Goal: Task Accomplishment & Management: Manage account settings

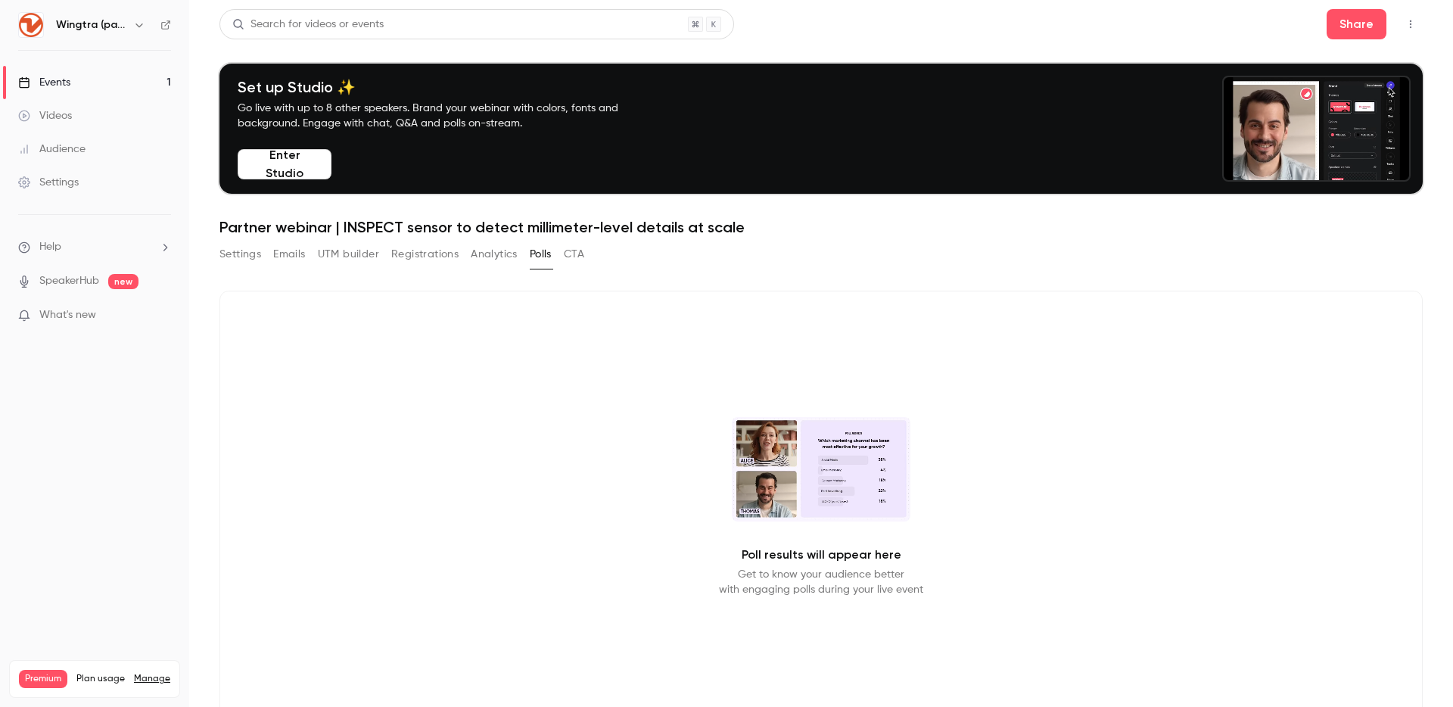
click at [84, 77] on link "Events 1" at bounding box center [94, 82] width 189 height 33
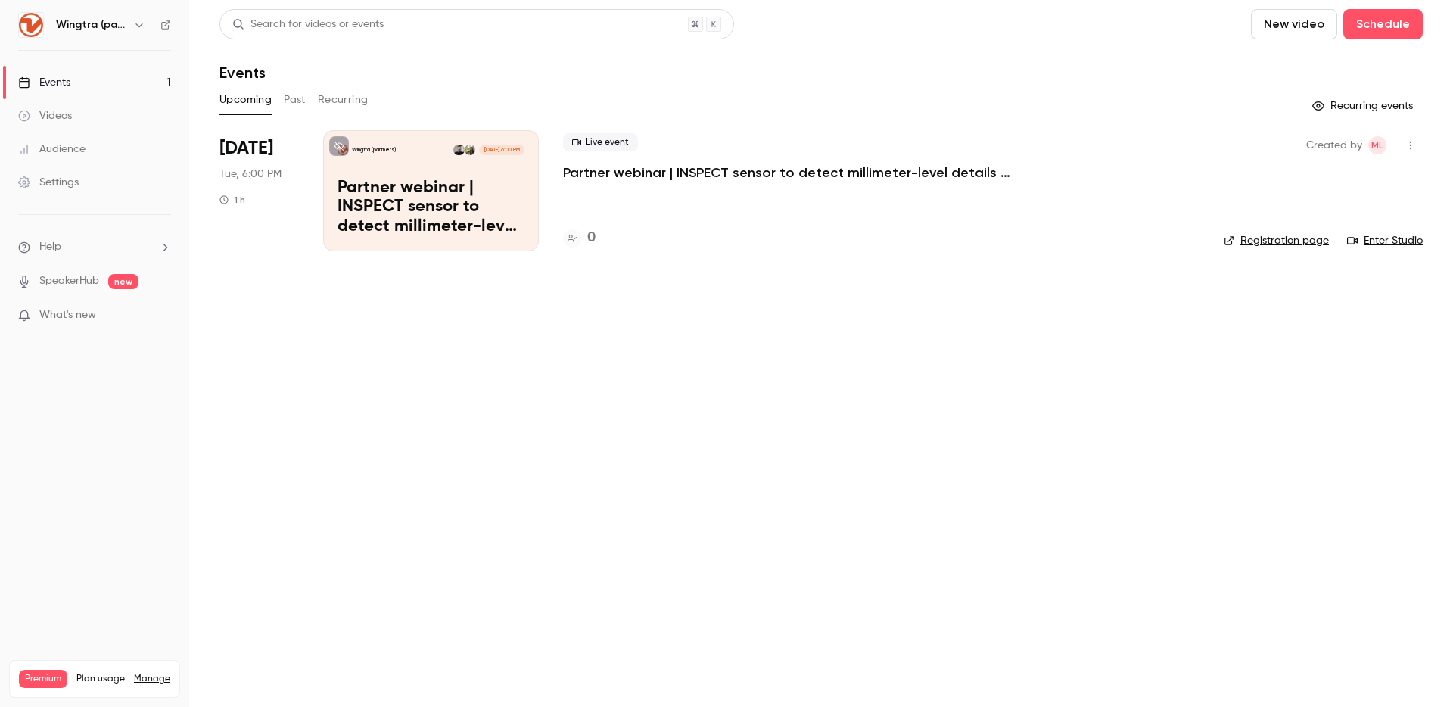
click at [107, 17] on h6 "Wingtra (partners)" at bounding box center [91, 24] width 71 height 15
click at [648, 166] on p "Partner webinar | INSPECT sensor to detect millimeter-level details at scale" at bounding box center [790, 172] width 454 height 18
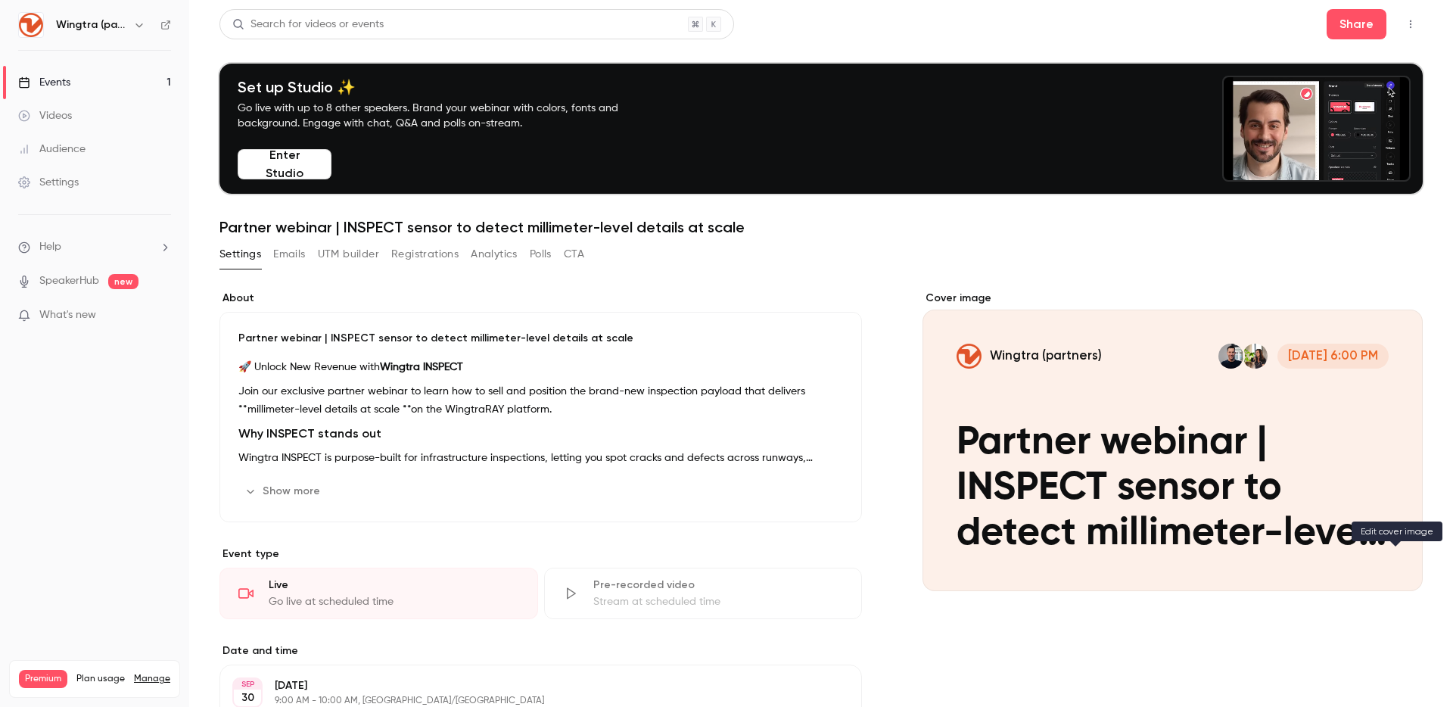
click at [1397, 561] on icon "Cover image" at bounding box center [1395, 564] width 17 height 12
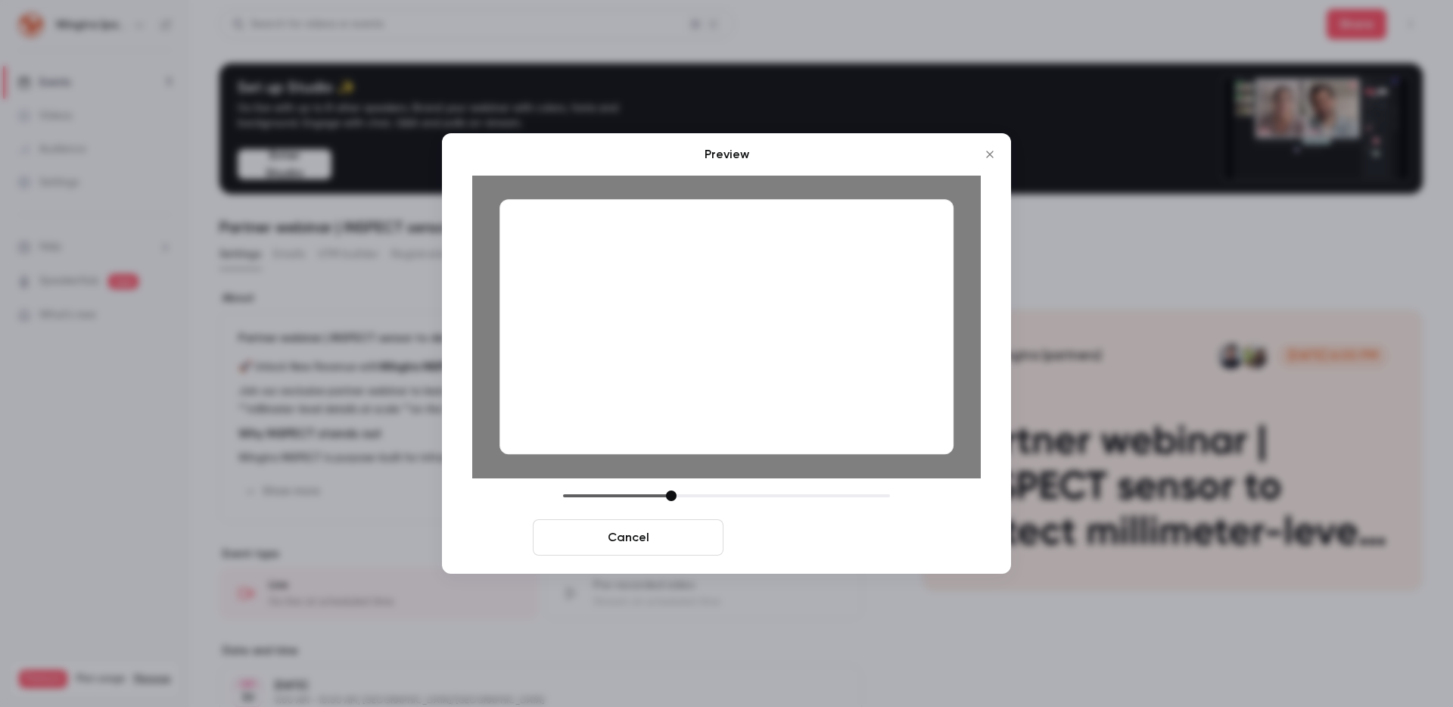
click at [834, 534] on button "Save cover" at bounding box center [824, 537] width 191 height 36
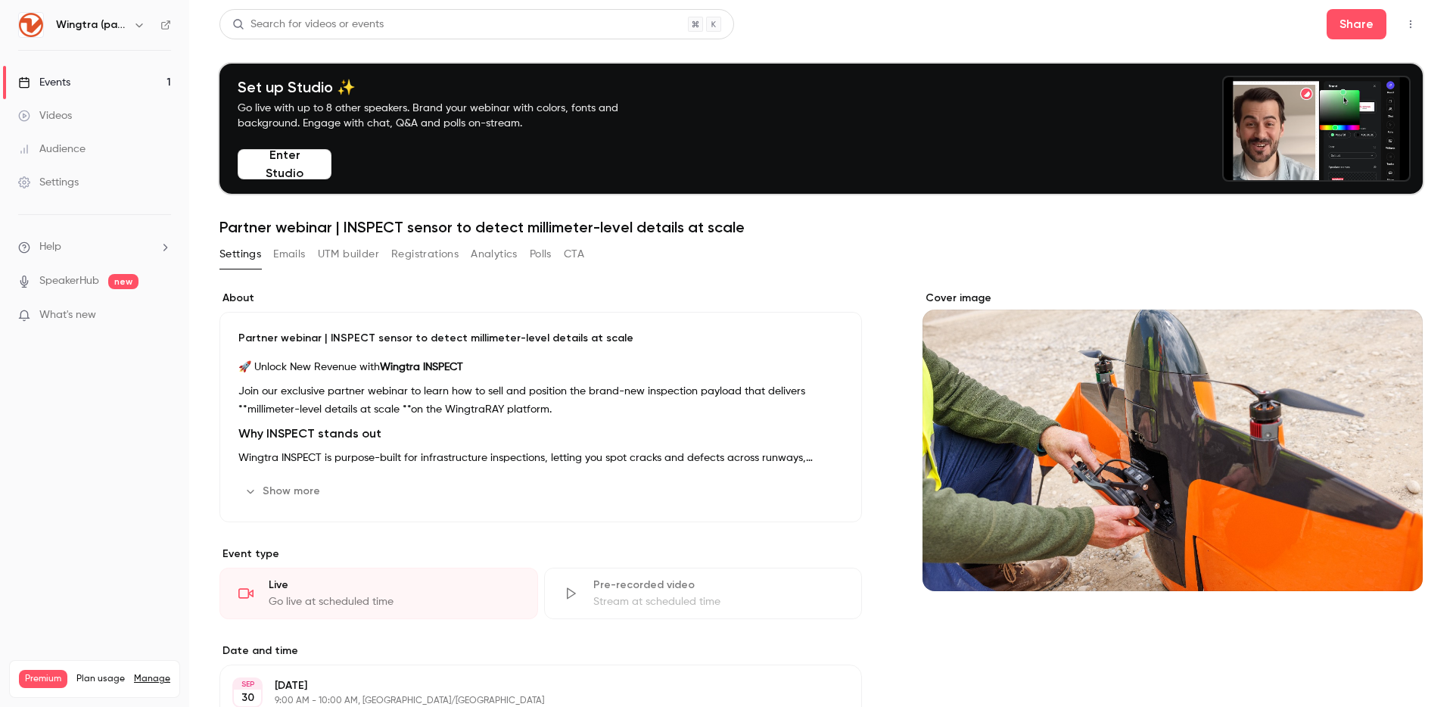
click at [1028, 499] on div "Cover image" at bounding box center [1172, 441] width 500 height 300
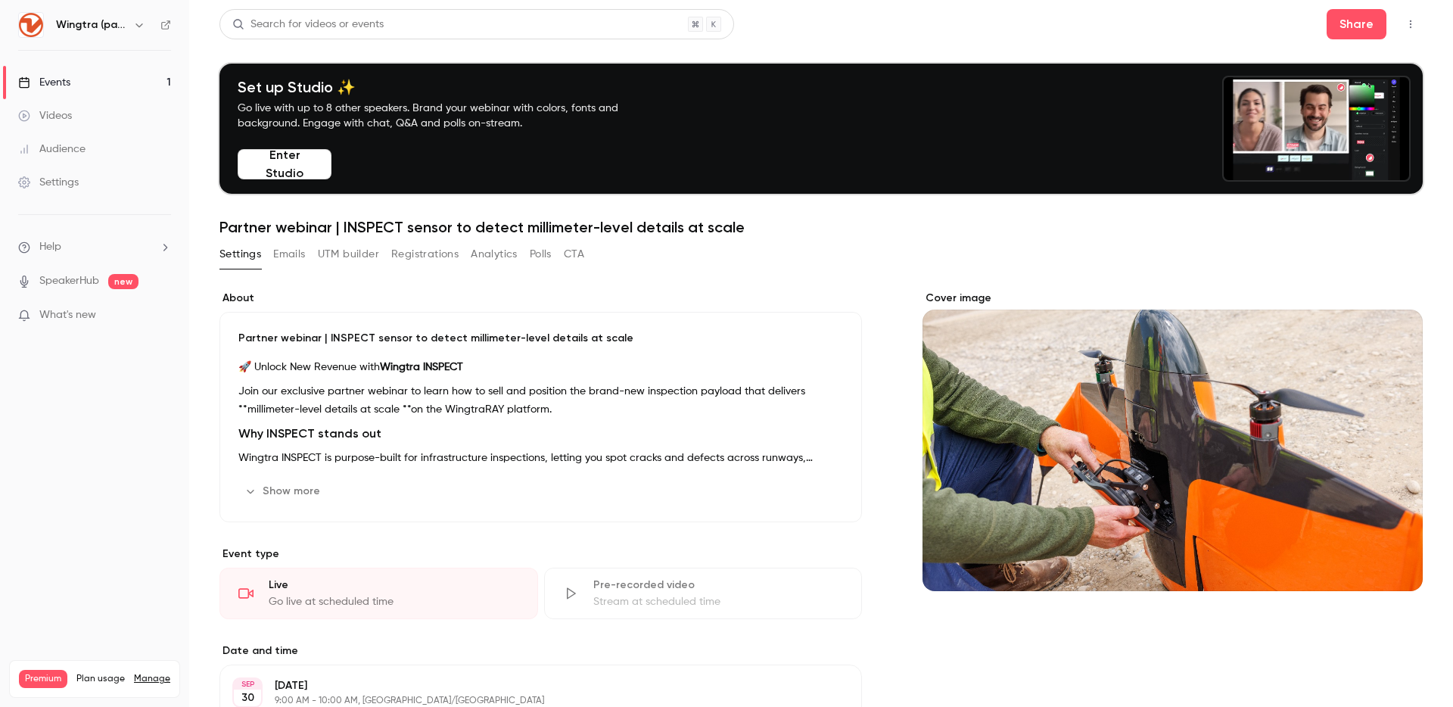
click at [0, 0] on input "Cover image" at bounding box center [0, 0] width 0 height 0
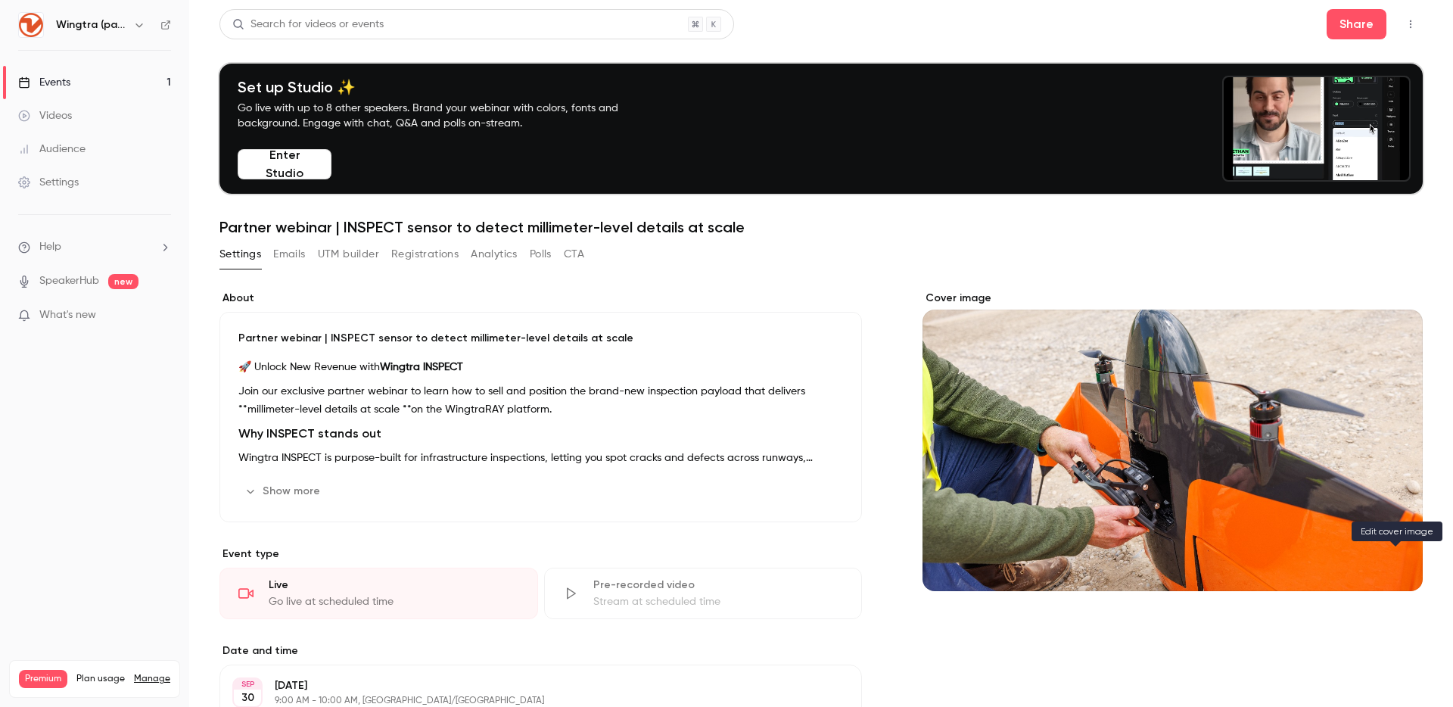
click at [1401, 564] on icon "Cover image" at bounding box center [1395, 564] width 17 height 12
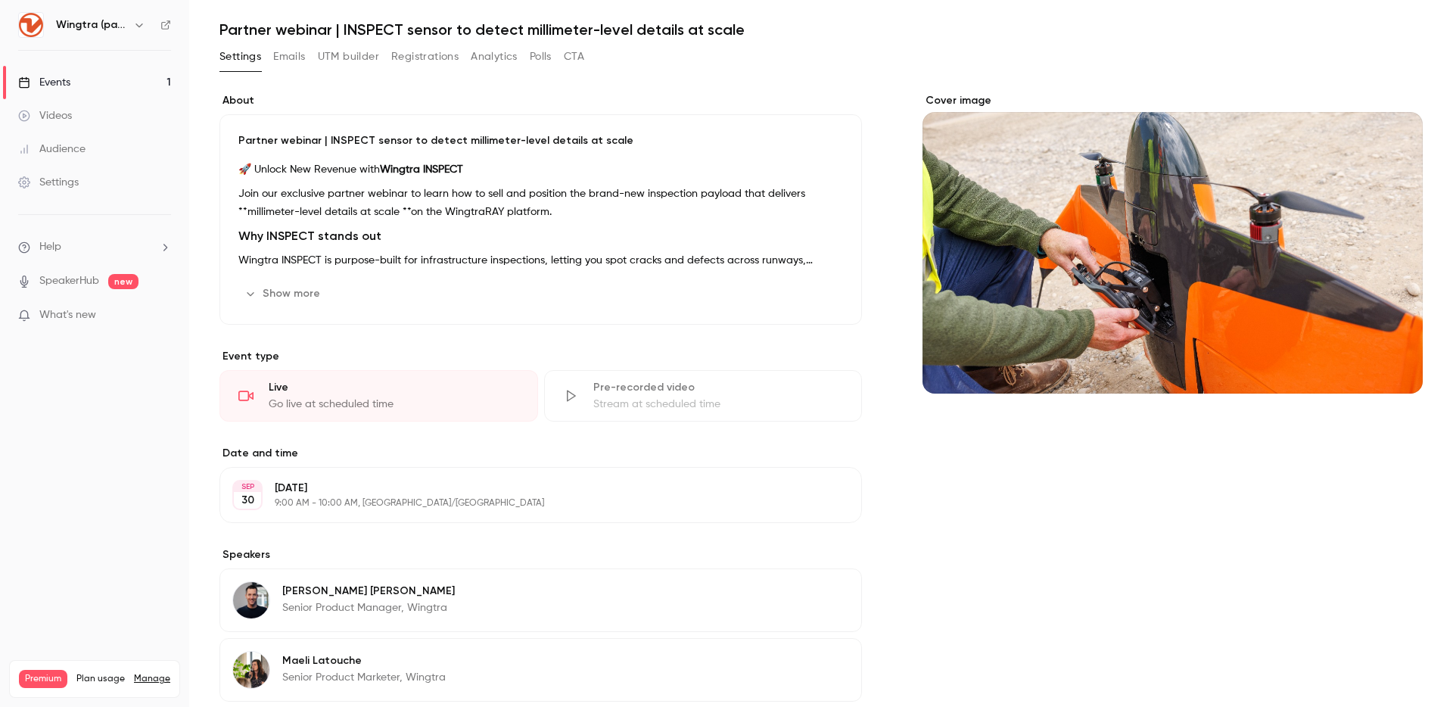
scroll to position [223, 0]
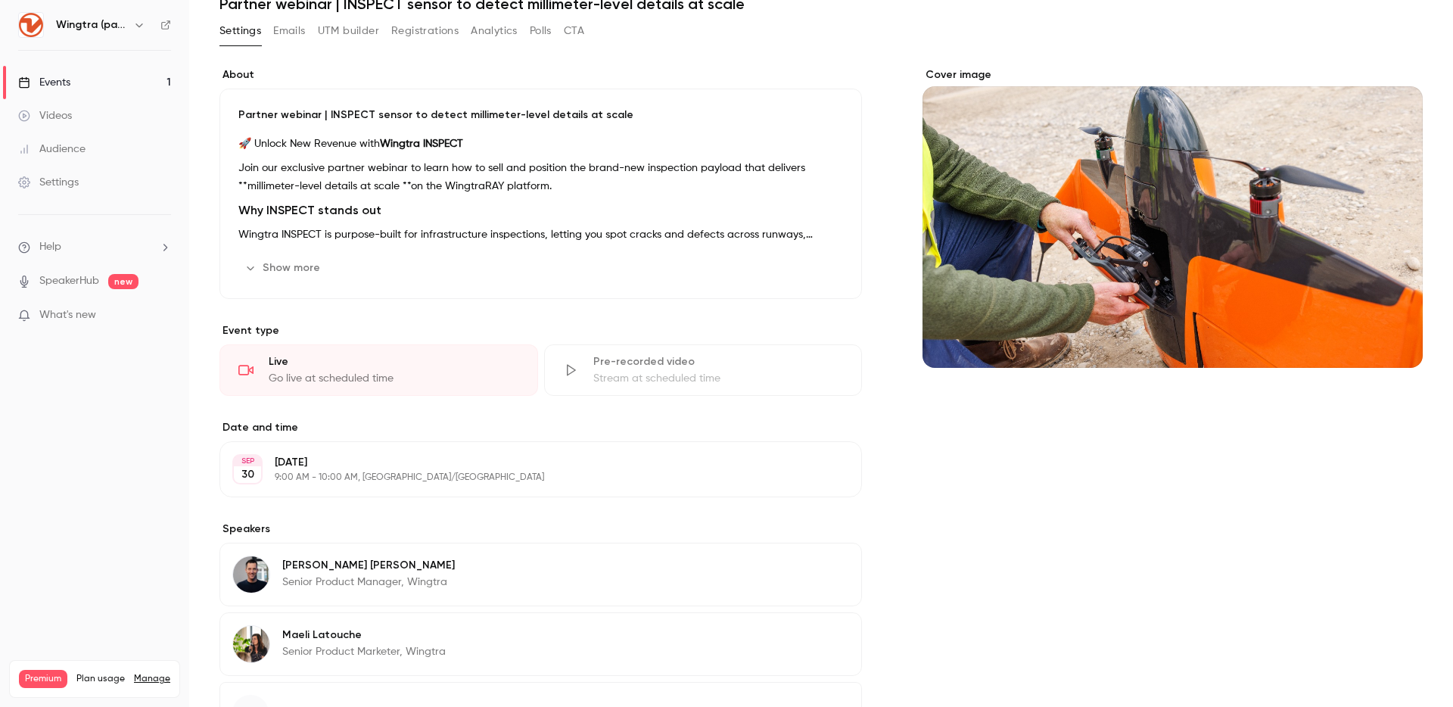
click at [1050, 328] on div "Cover image" at bounding box center [1172, 217] width 500 height 300
click at [0, 0] on input "Cover image" at bounding box center [0, 0] width 0 height 0
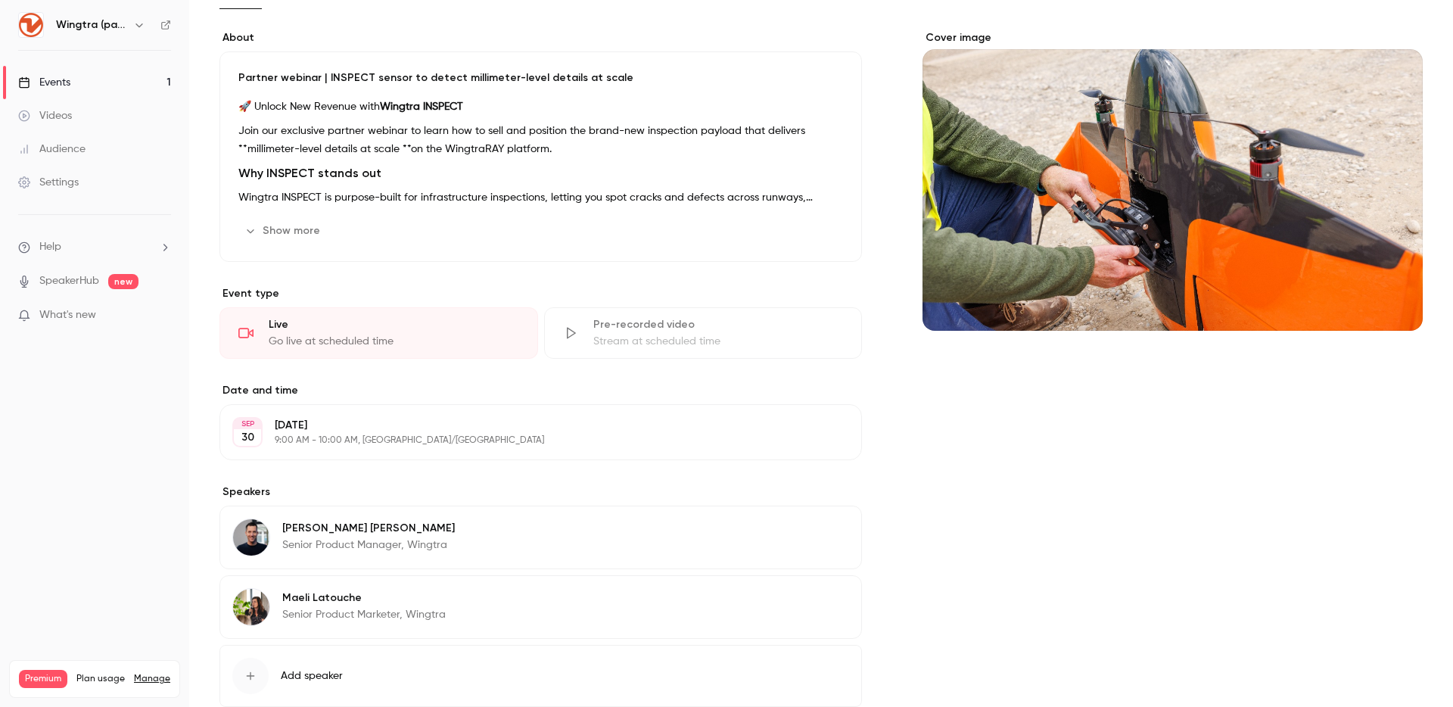
scroll to position [0, 0]
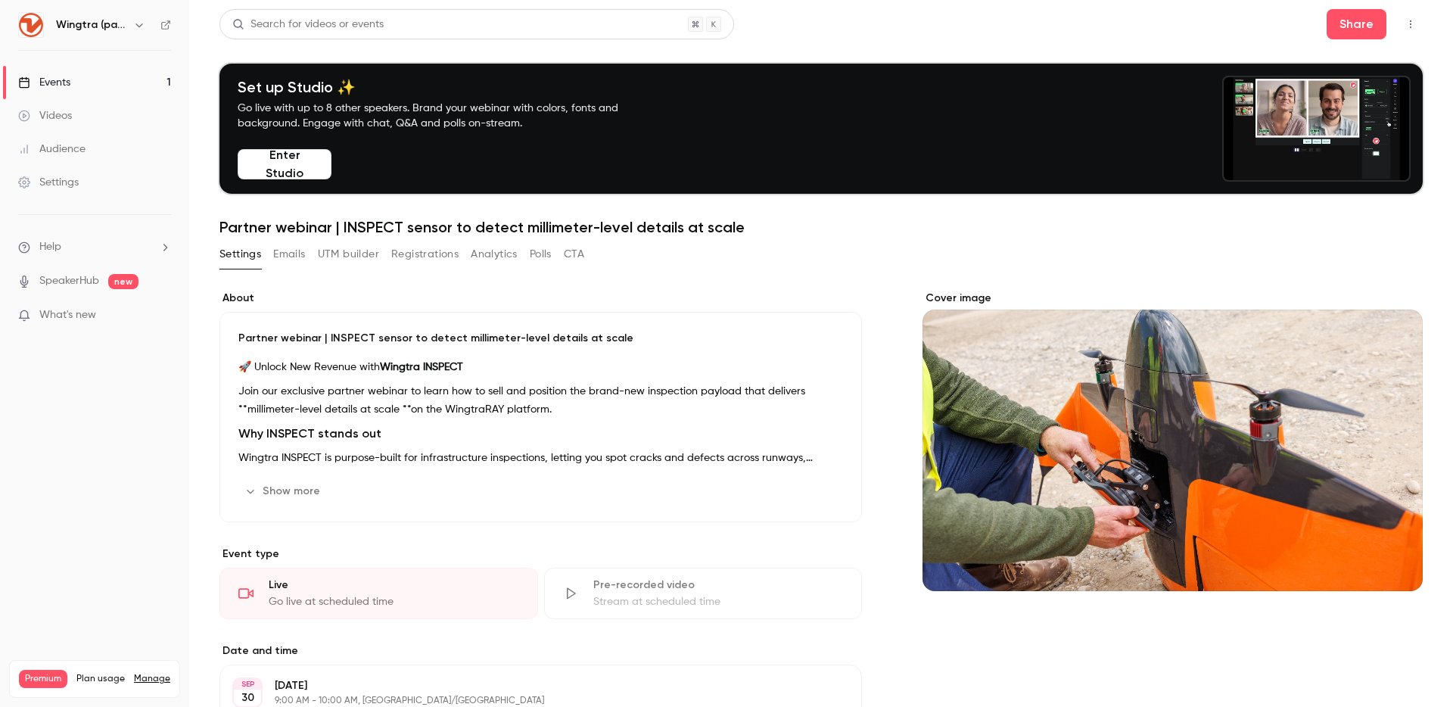
click at [1416, 22] on icon "button" at bounding box center [1410, 24] width 12 height 11
click at [62, 80] on div "Events" at bounding box center [44, 82] width 52 height 15
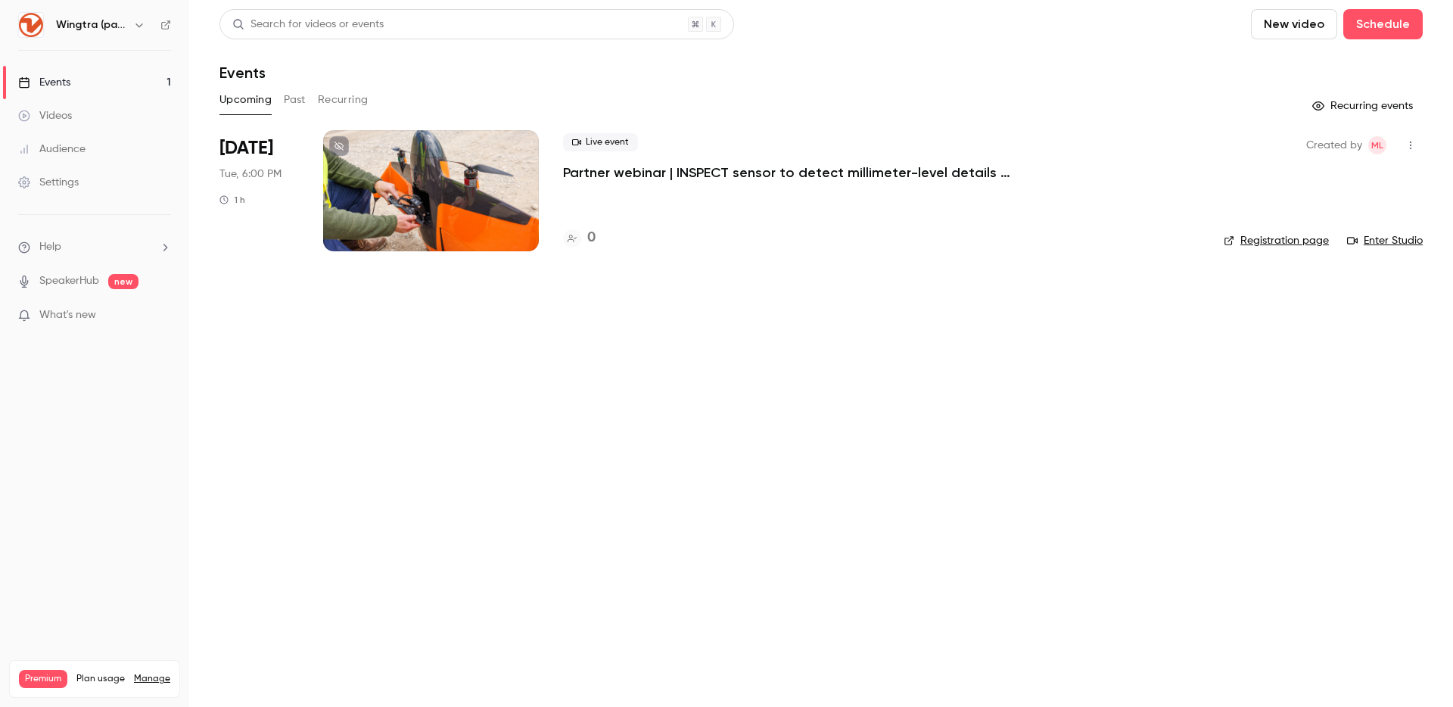
click at [637, 174] on p "Partner webinar | INSPECT sensor to detect millimeter-level details at scale" at bounding box center [790, 172] width 454 height 18
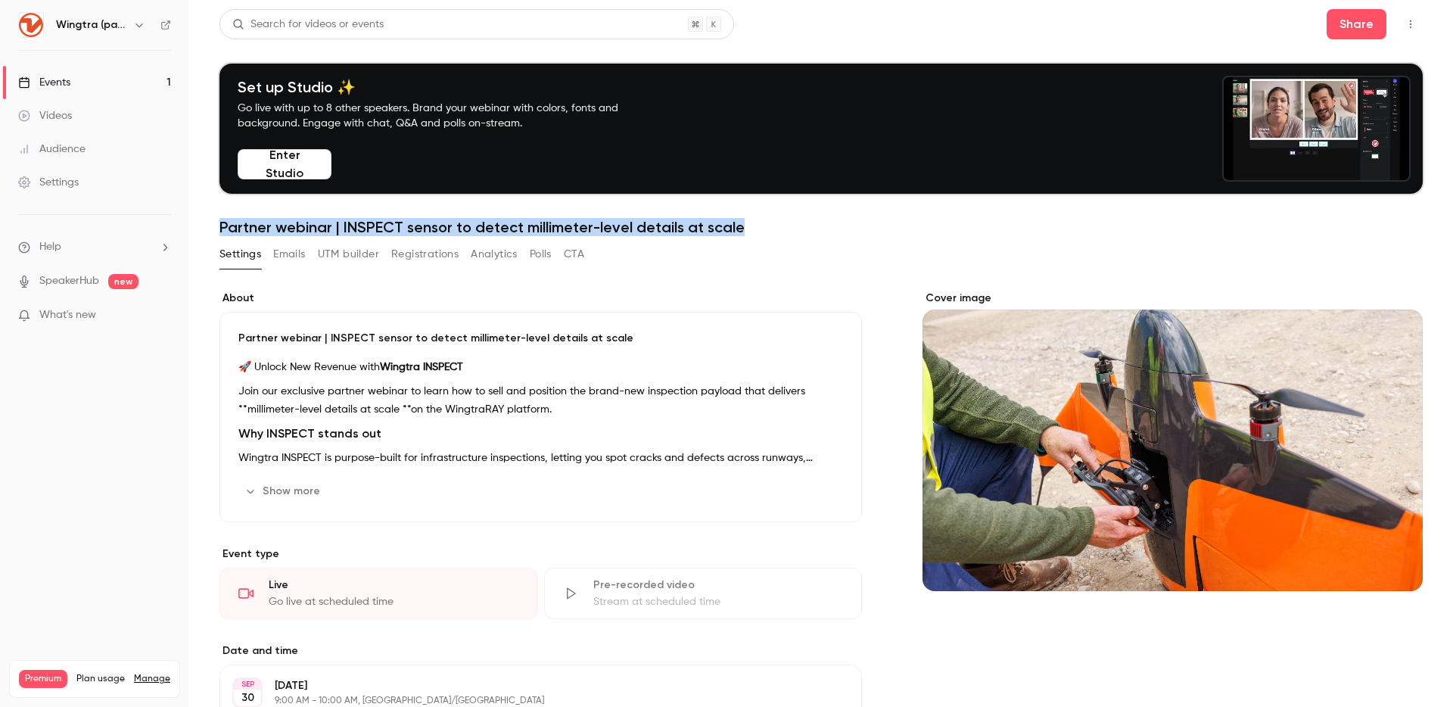
drag, startPoint x: 643, startPoint y: 234, endPoint x: 194, endPoint y: 232, distance: 448.7
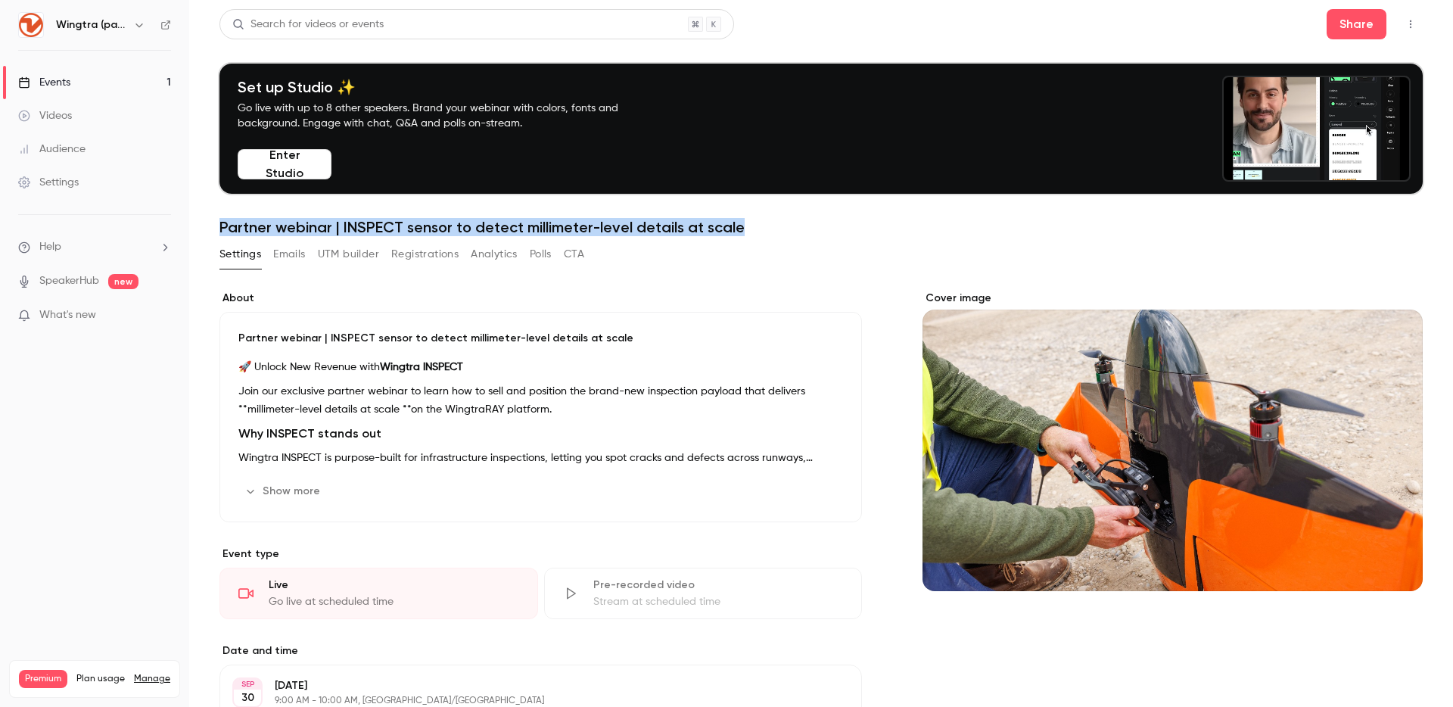
click at [198, 232] on main "Search for videos or events Share Set up Studio ✨ Go live with up to 8 other sp…" at bounding box center [821, 353] width 1264 height 707
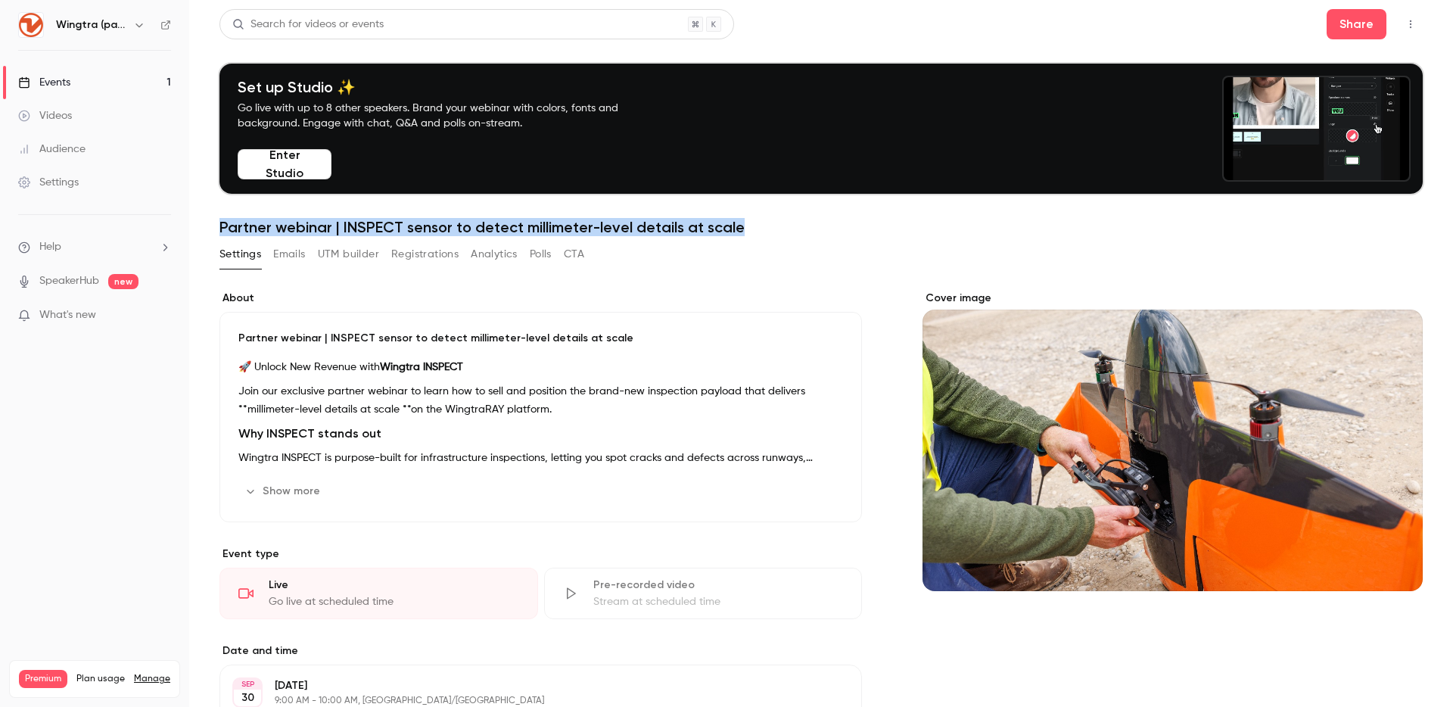
copy h1 "Partner webinar | INSPECT sensor to detect millimeter-level details at scale"
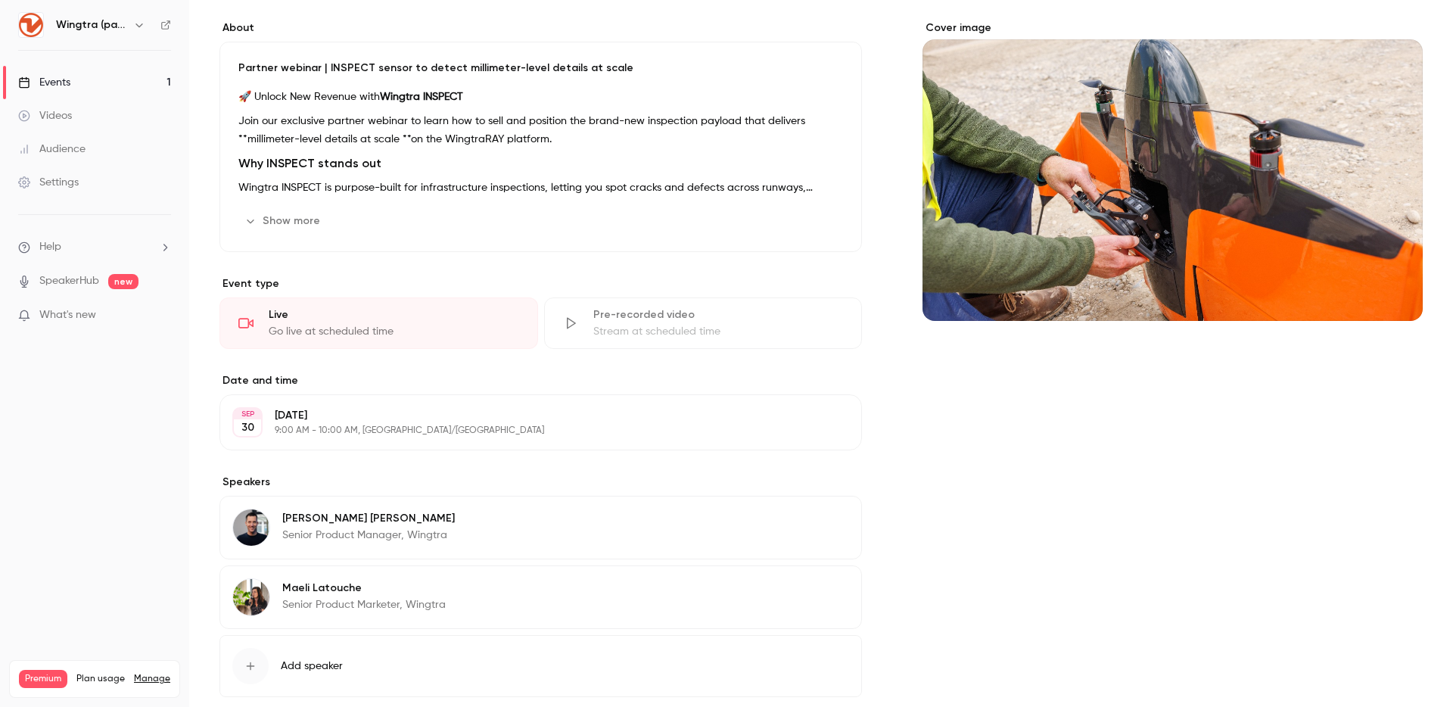
scroll to position [291, 0]
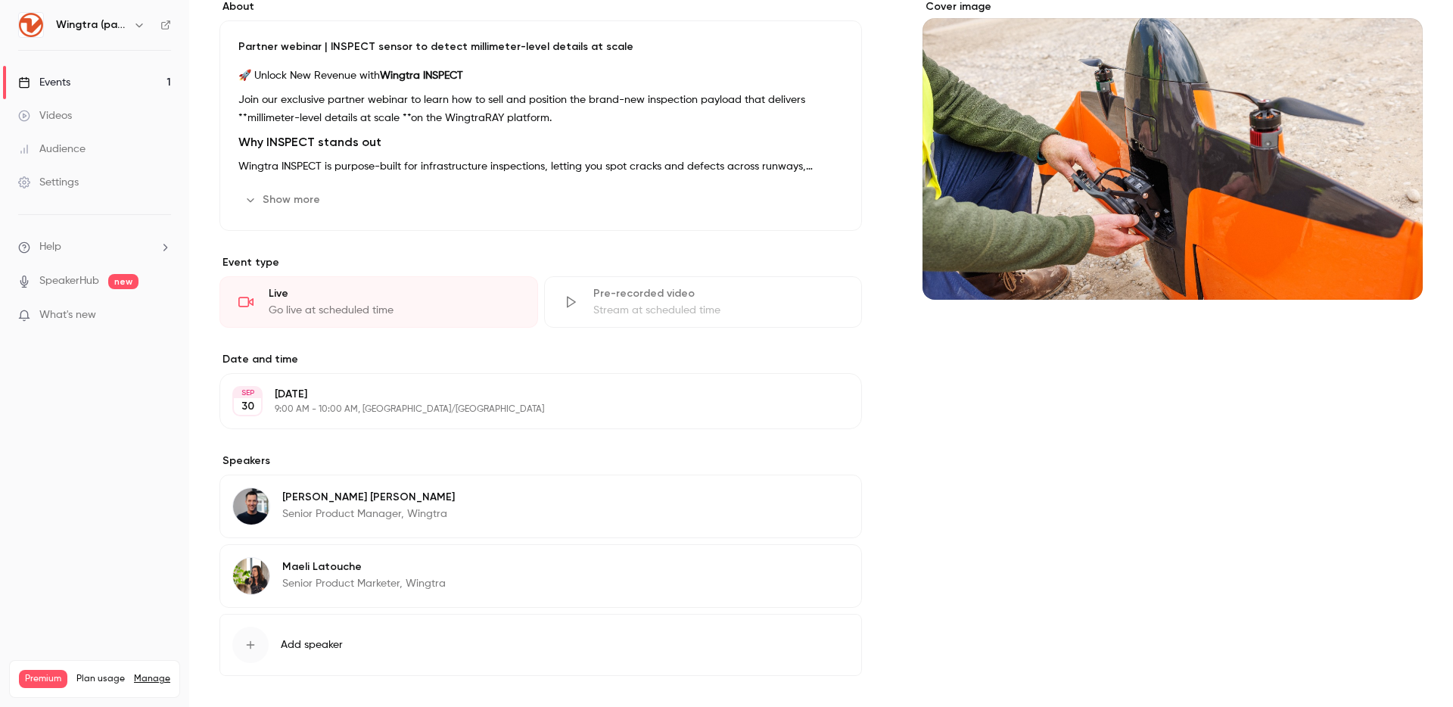
drag, startPoint x: 80, startPoint y: 15, endPoint x: 95, endPoint y: 24, distance: 17.0
click at [82, 17] on div "Wingtra (partners)" at bounding box center [102, 25] width 92 height 18
drag, startPoint x: 96, startPoint y: 23, endPoint x: 129, endPoint y: 24, distance: 33.3
click at [101, 24] on h6 "Wingtra (partners)" at bounding box center [91, 24] width 71 height 15
click at [142, 23] on icon "button" at bounding box center [139, 25] width 12 height 12
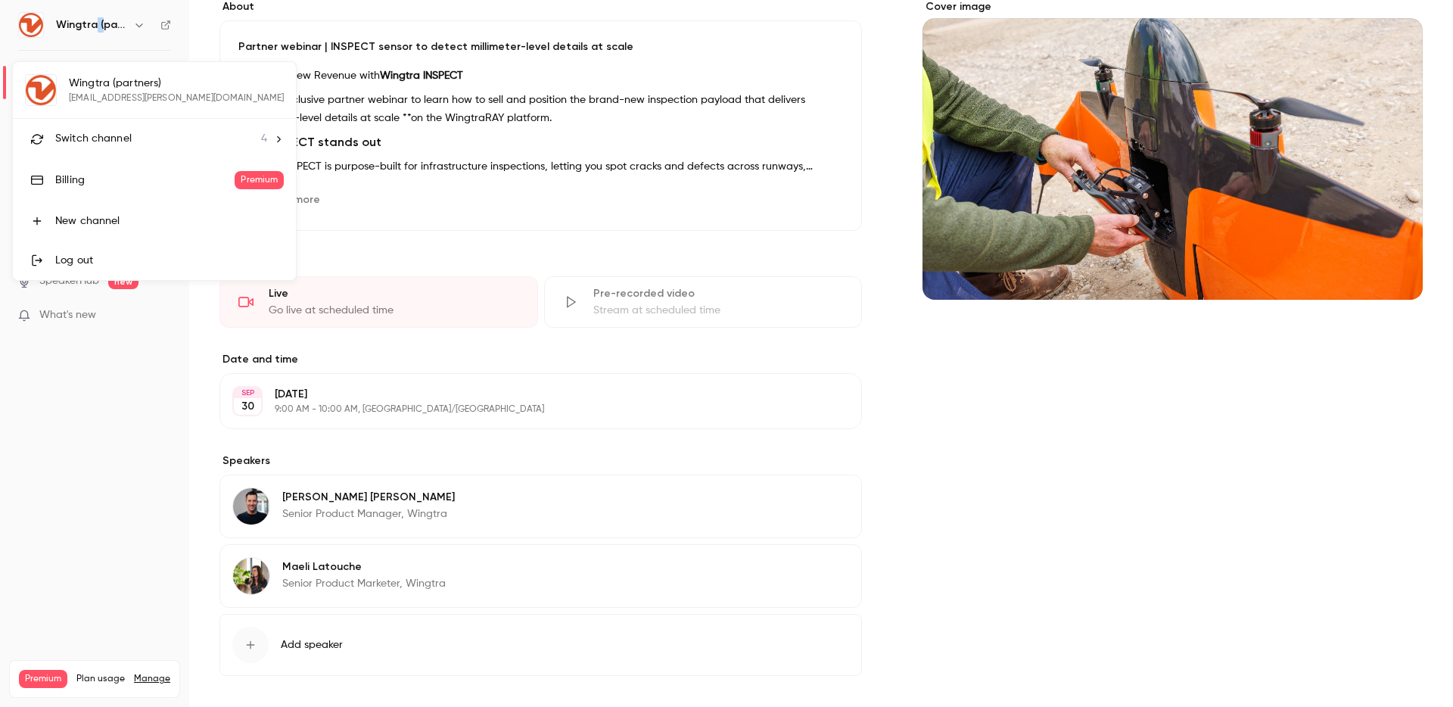
click at [118, 138] on span "Switch channel" at bounding box center [93, 139] width 76 height 16
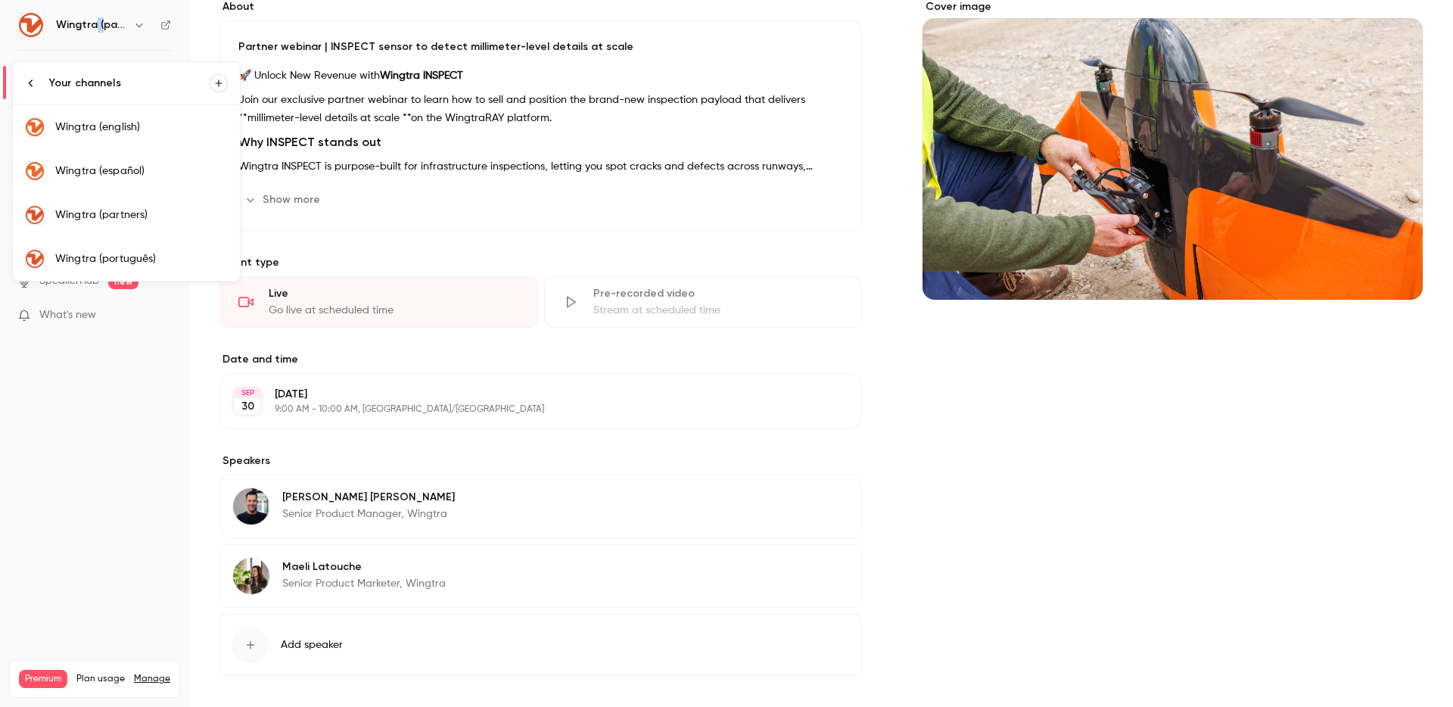
click at [145, 130] on div "Wingtra (english)" at bounding box center [141, 127] width 173 height 15
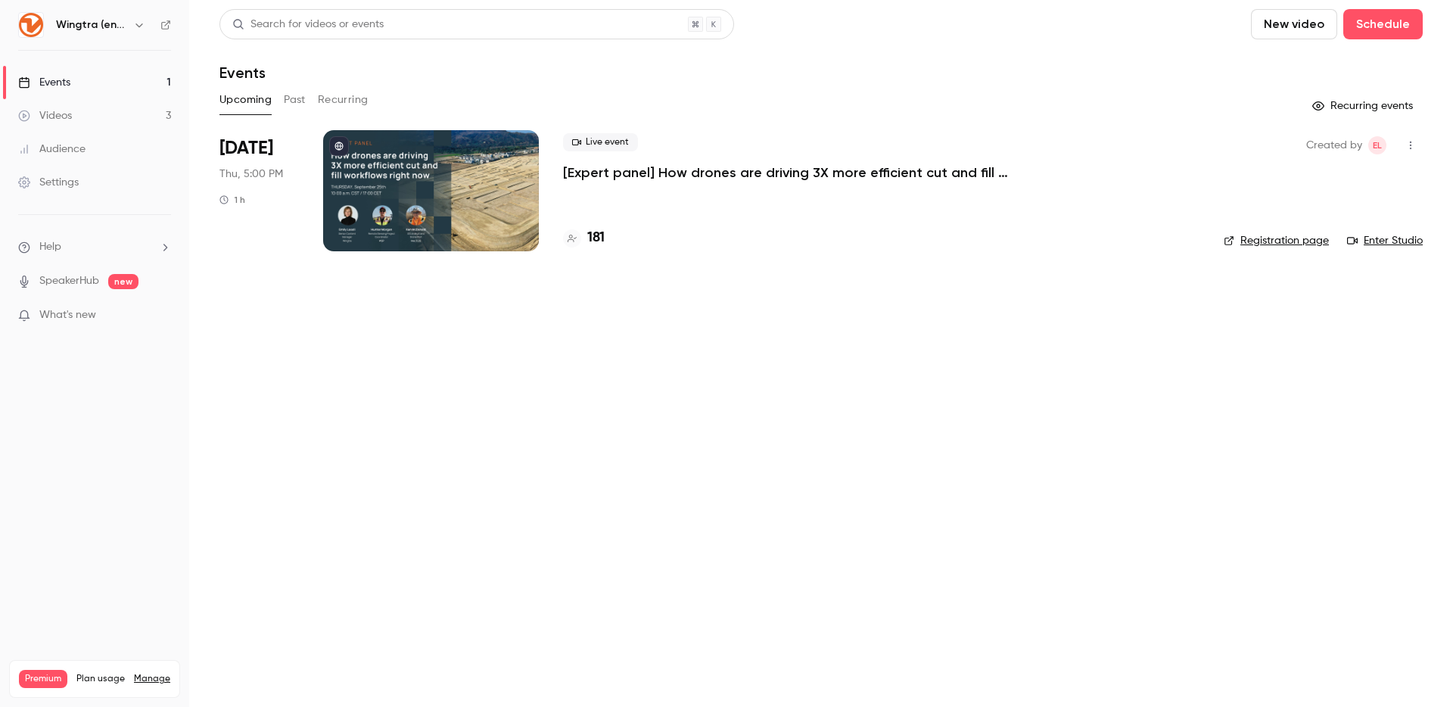
click at [639, 172] on p "[Expert panel] How drones are driving 3X more efficient cut and fill workflows …" at bounding box center [790, 172] width 454 height 18
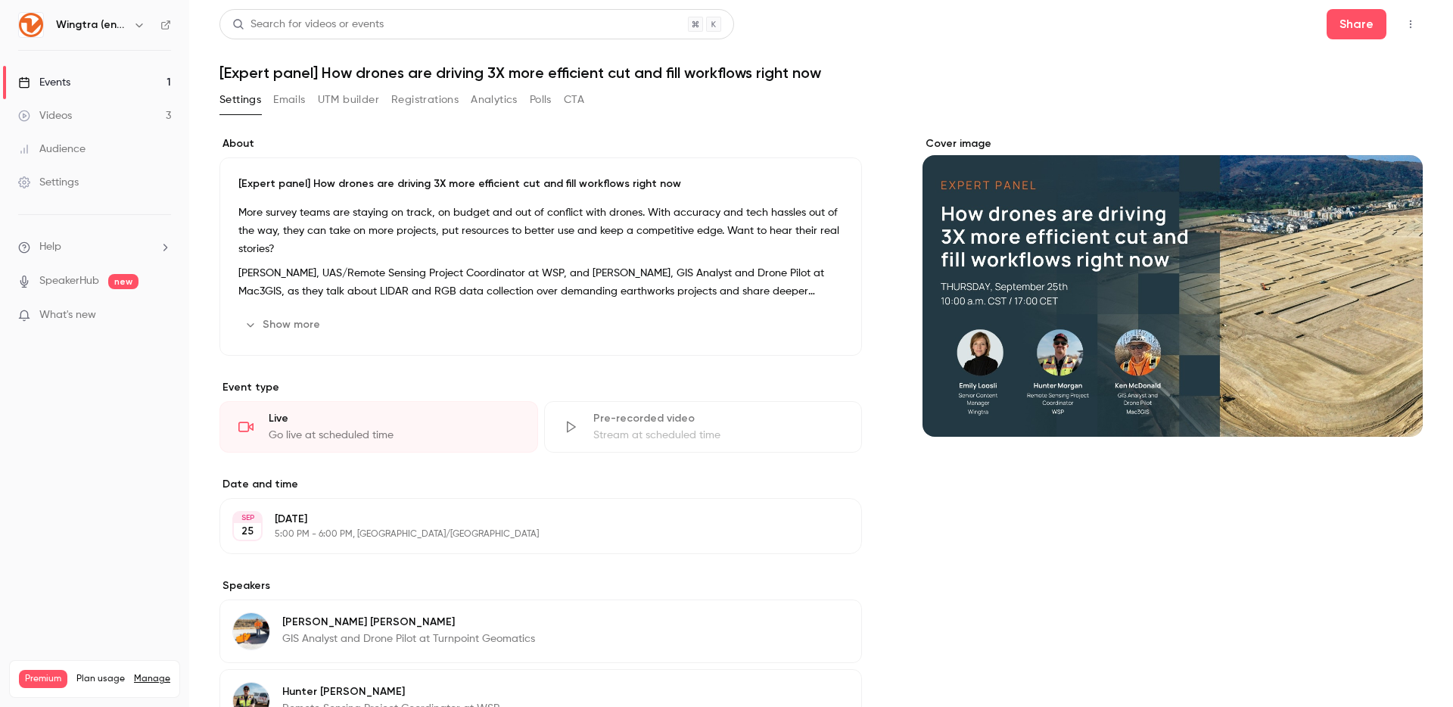
click at [1407, 26] on icon "button" at bounding box center [1410, 24] width 12 height 11
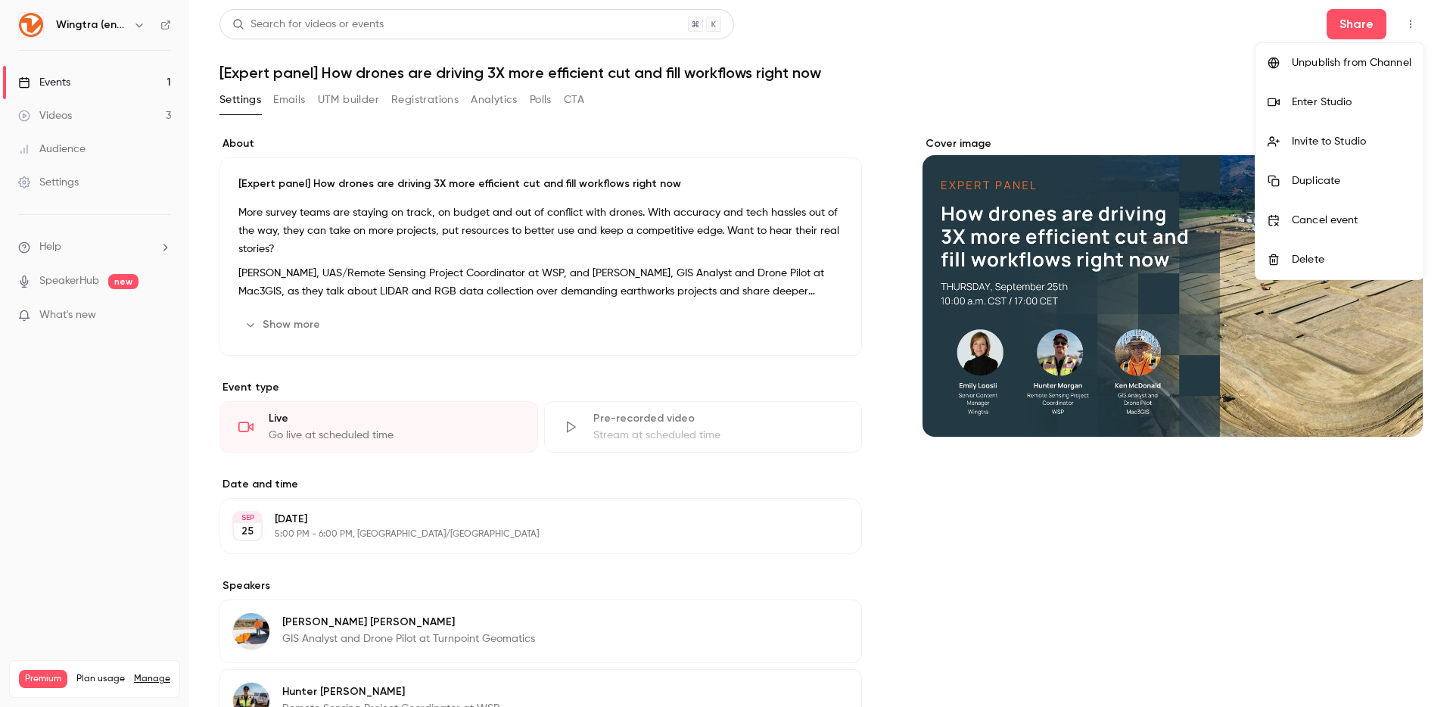
click at [1340, 109] on div "Enter Studio" at bounding box center [1352, 102] width 120 height 15
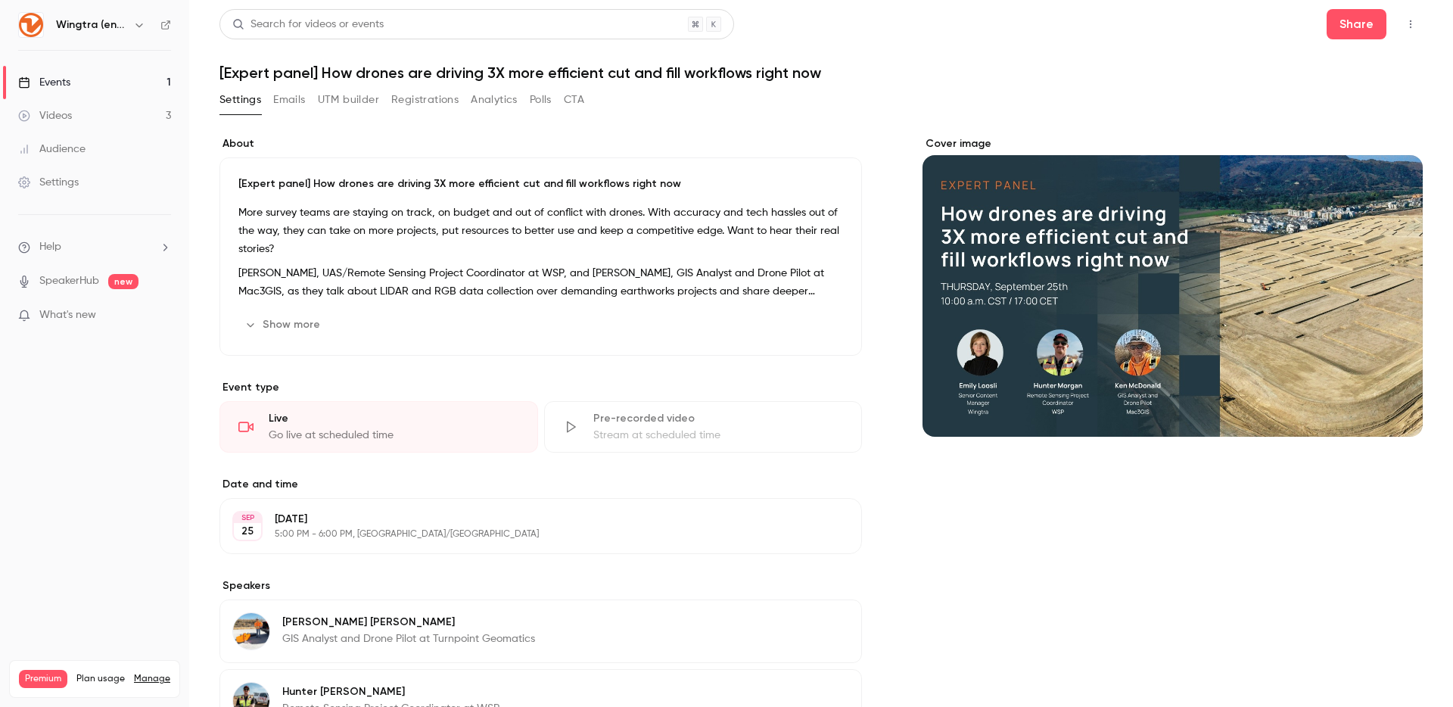
drag, startPoint x: 90, startPoint y: 31, endPoint x: 104, endPoint y: 29, distance: 13.8
click at [92, 31] on h6 "Wingtra (english)" at bounding box center [91, 24] width 71 height 15
click at [142, 28] on icon "button" at bounding box center [139, 25] width 12 height 12
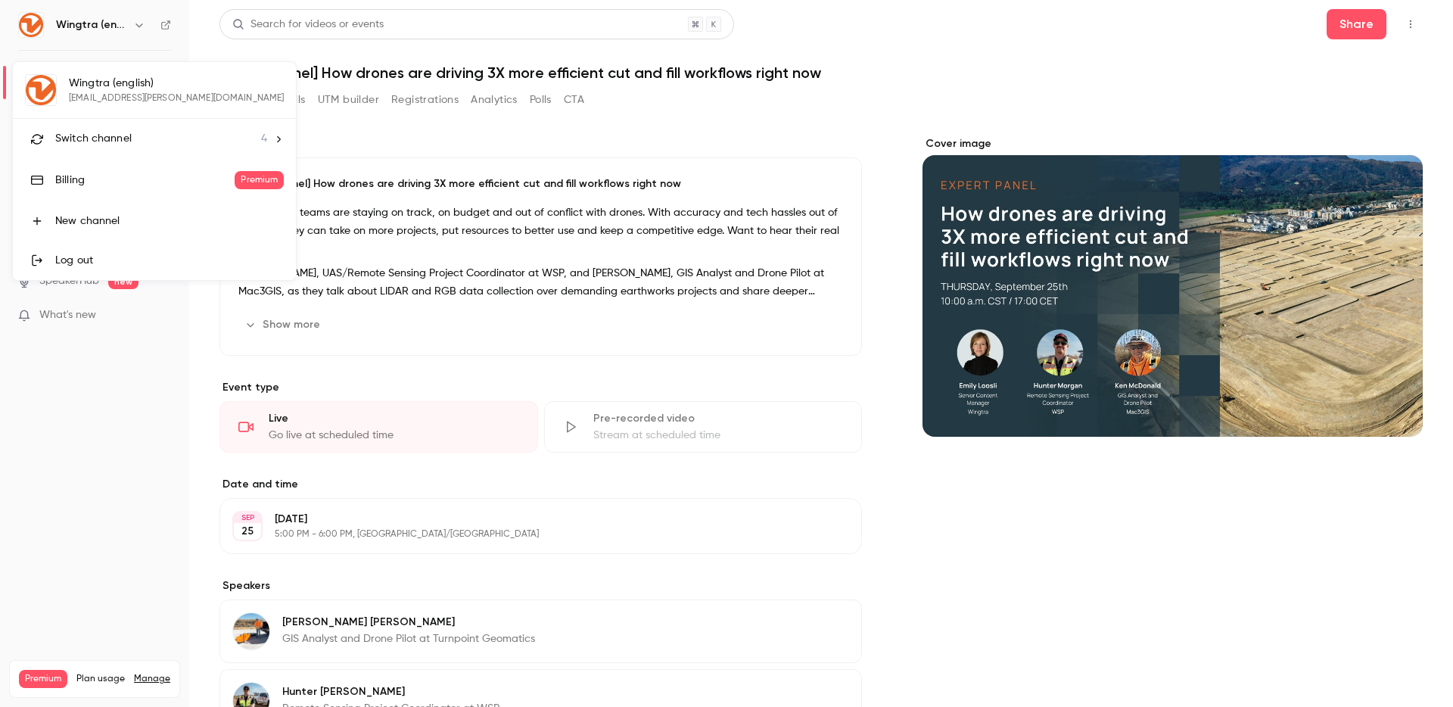
drag, startPoint x: 524, startPoint y: 110, endPoint x: 515, endPoint y: 118, distance: 11.8
click at [521, 113] on div at bounding box center [726, 353] width 1453 height 707
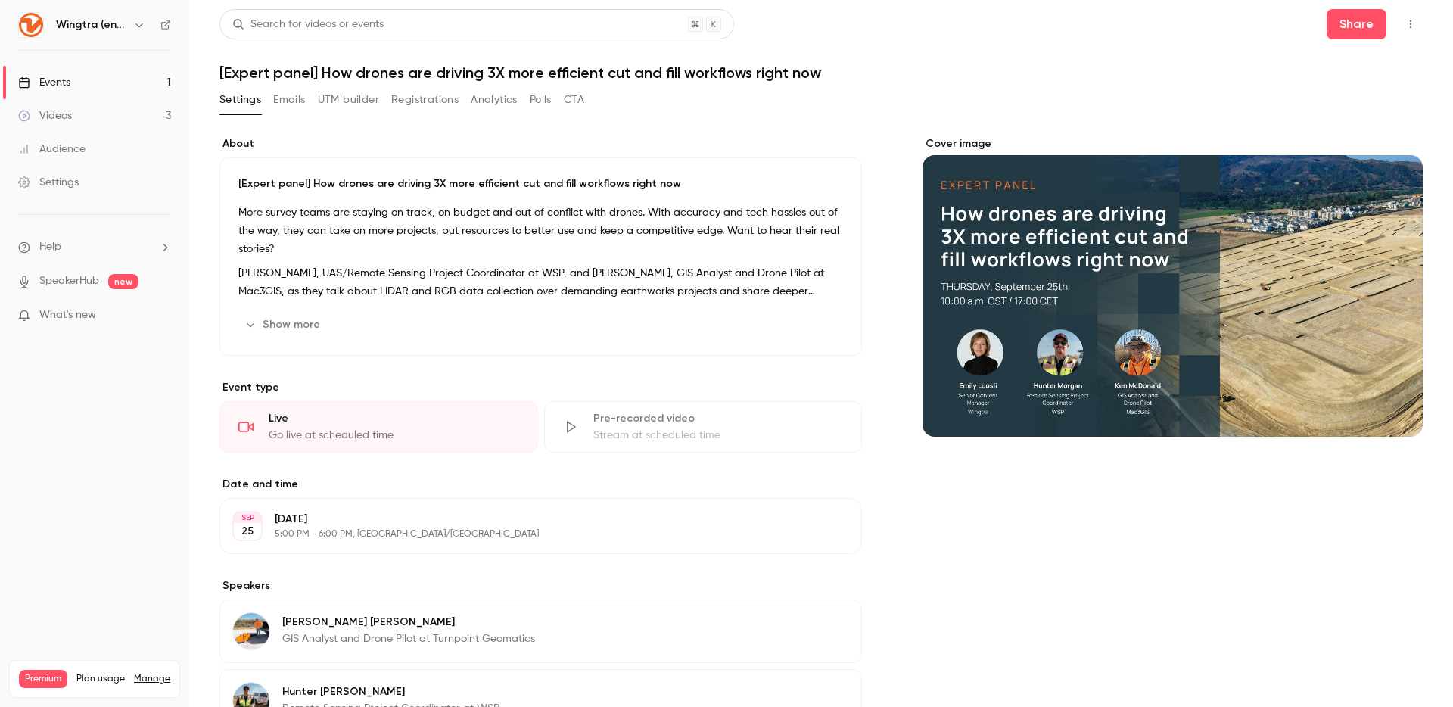
click at [416, 108] on button "Registrations" at bounding box center [424, 100] width 67 height 24
